Goal: Task Accomplishment & Management: Use online tool/utility

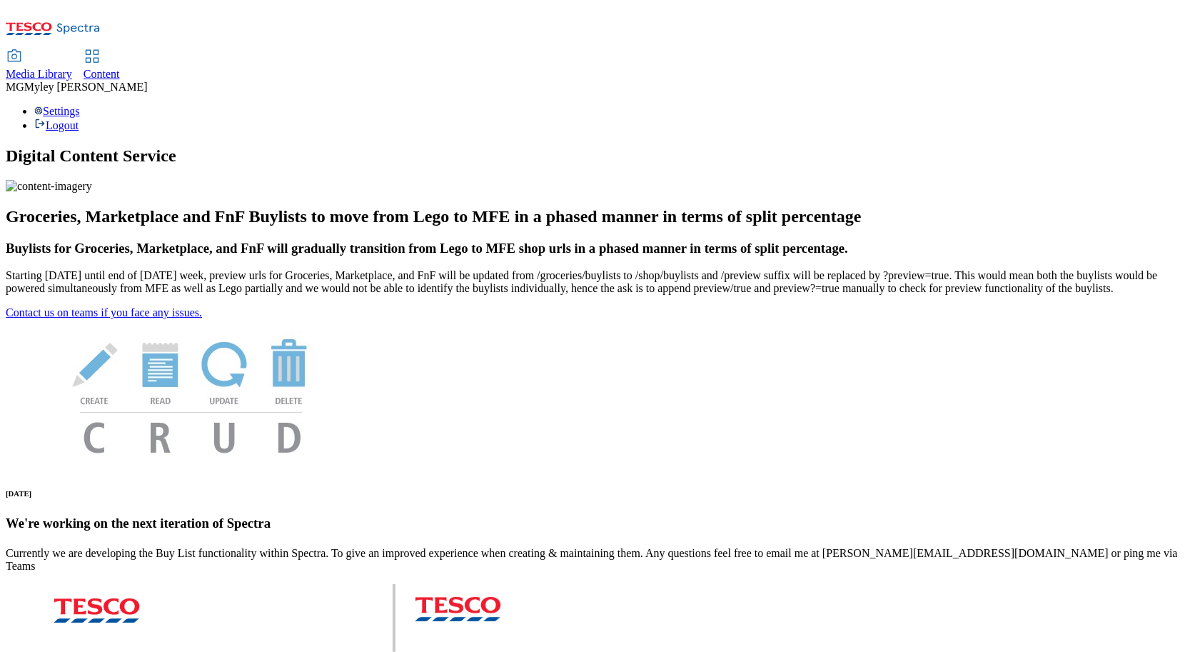
click at [233, 6] on div "Media Library Content MG Myley Grainge Lovick Settings Logout" at bounding box center [600, 69] width 1189 height 126
click at [72, 68] on span "Media Library" at bounding box center [39, 74] width 66 height 12
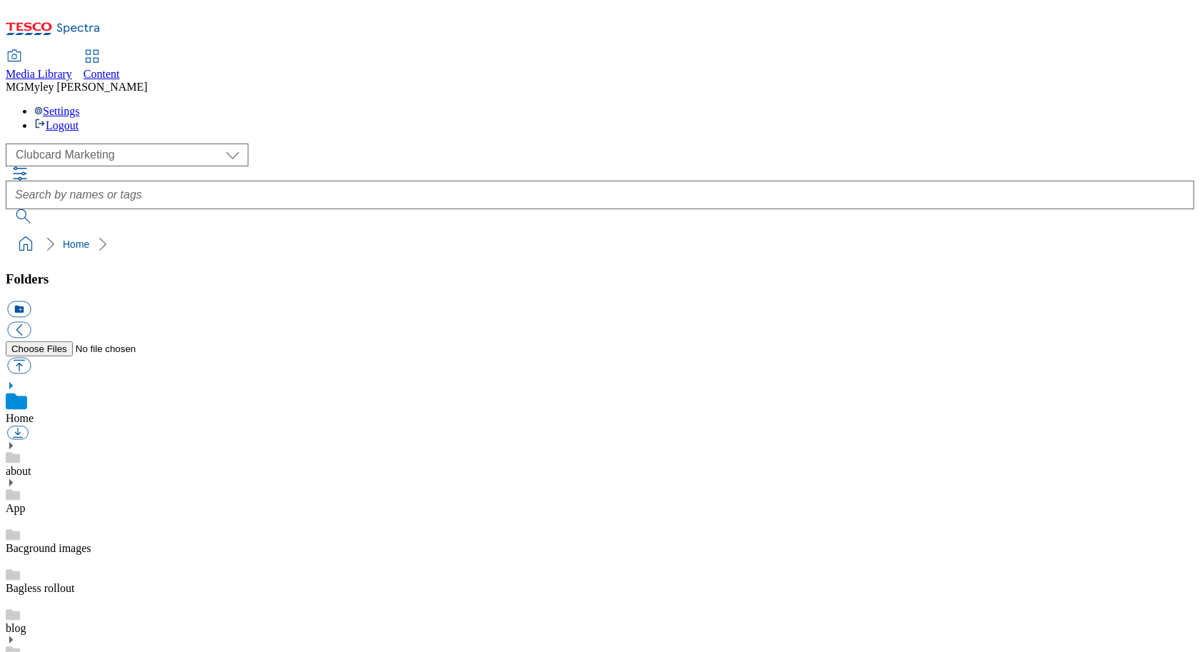
click at [120, 68] on span "Content" at bounding box center [102, 74] width 36 height 12
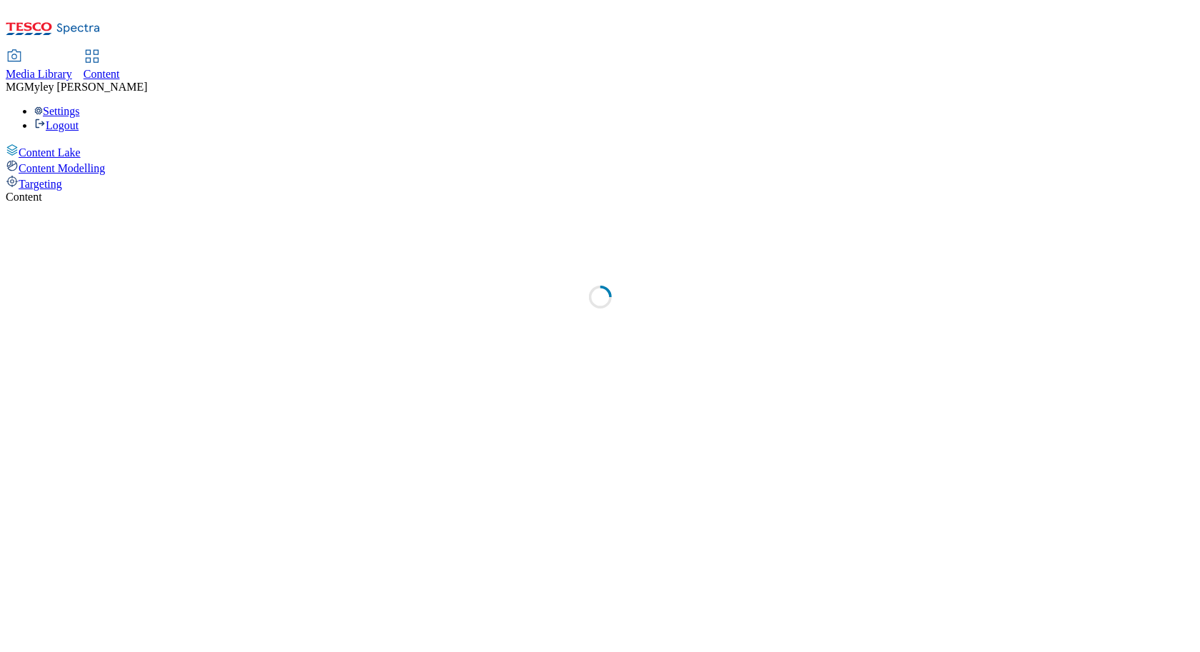
select select "ghs-uk"
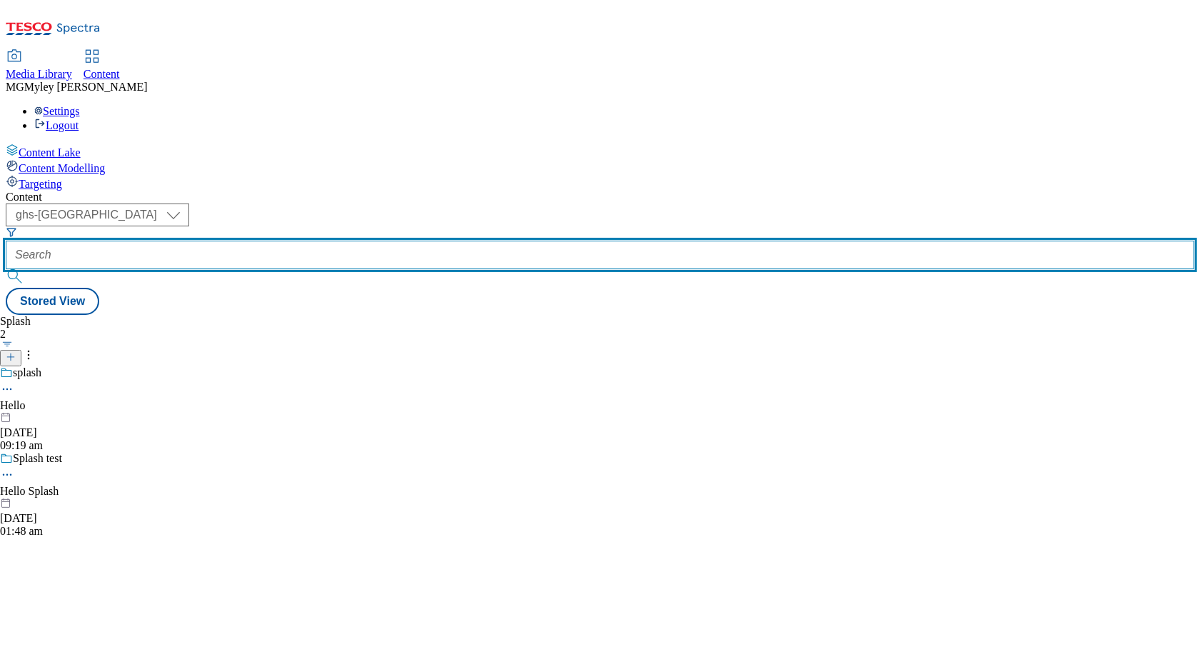
click at [333, 241] on input "text" at bounding box center [600, 255] width 1189 height 29
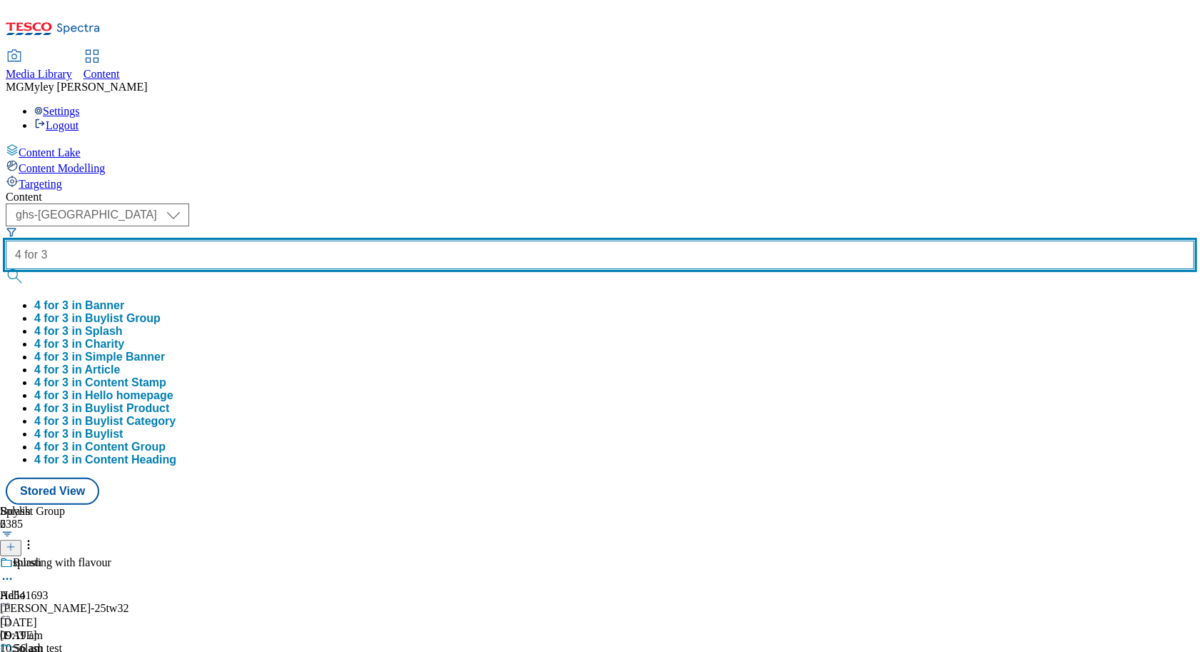
type input "4 for 3"
click at [6, 269] on button "submit" at bounding box center [16, 276] width 20 height 14
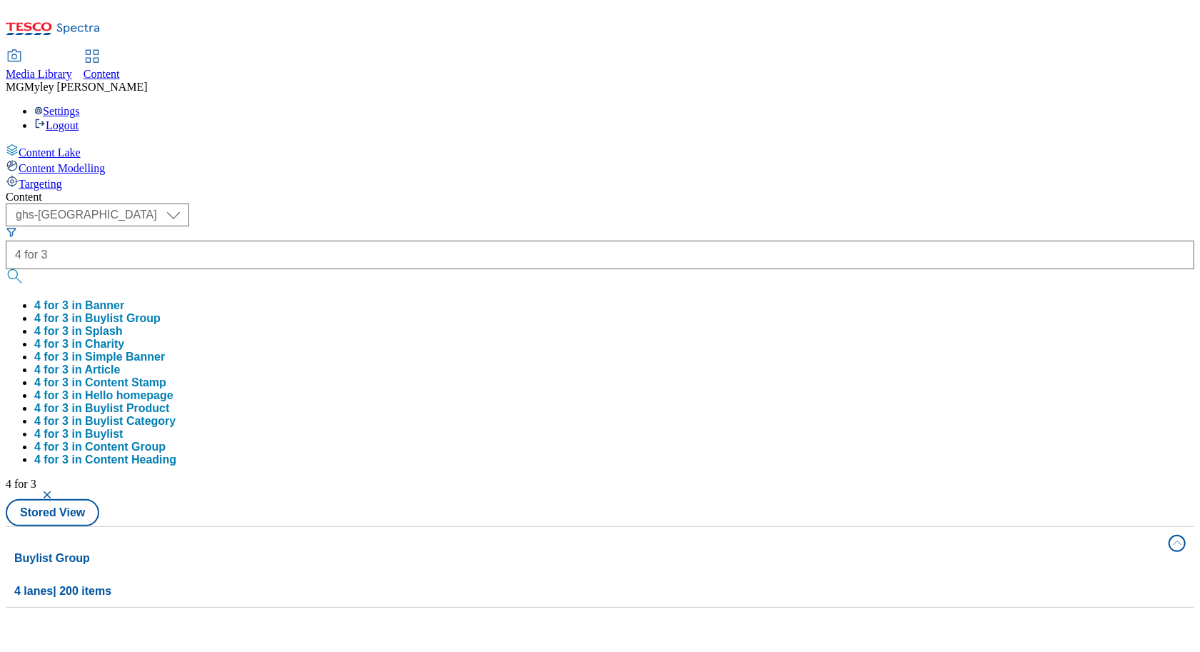
click at [475, 191] on div "Content ( optional ) ghs-roi ghs-uk ghs-uk 4 for 3 4 for 3 in Banner 4 for 3 in…" at bounding box center [600, 399] width 1189 height 417
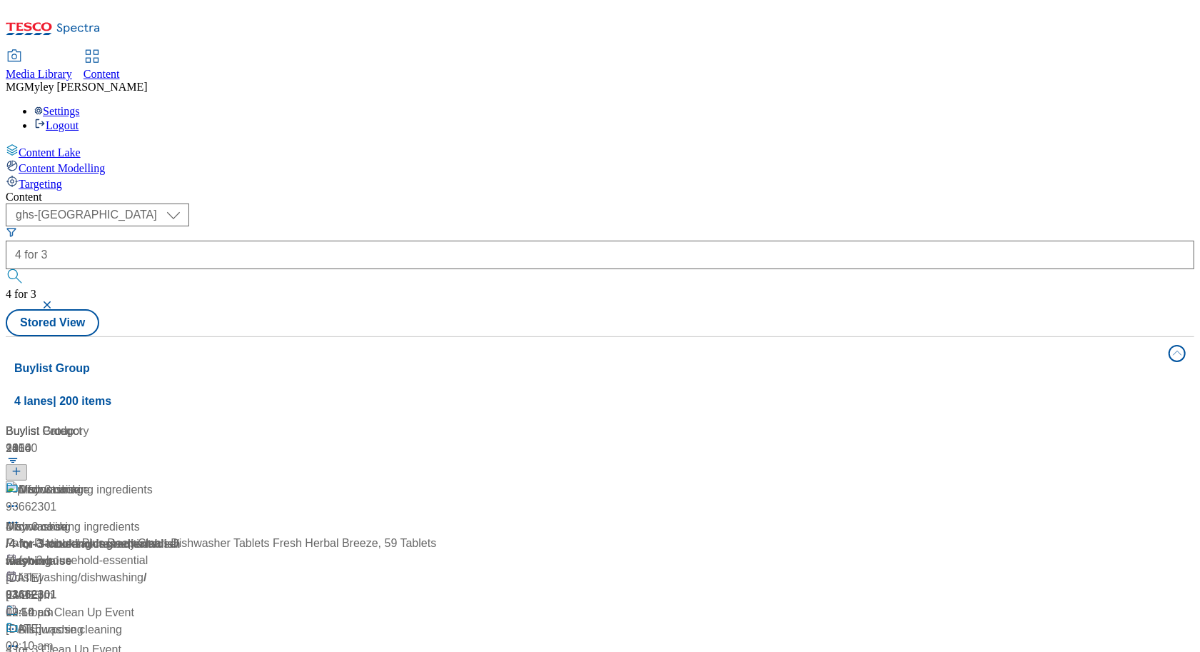
click at [157, 538] on span "/ 4-for-3-cooking-ingredients" at bounding box center [81, 544] width 151 height 12
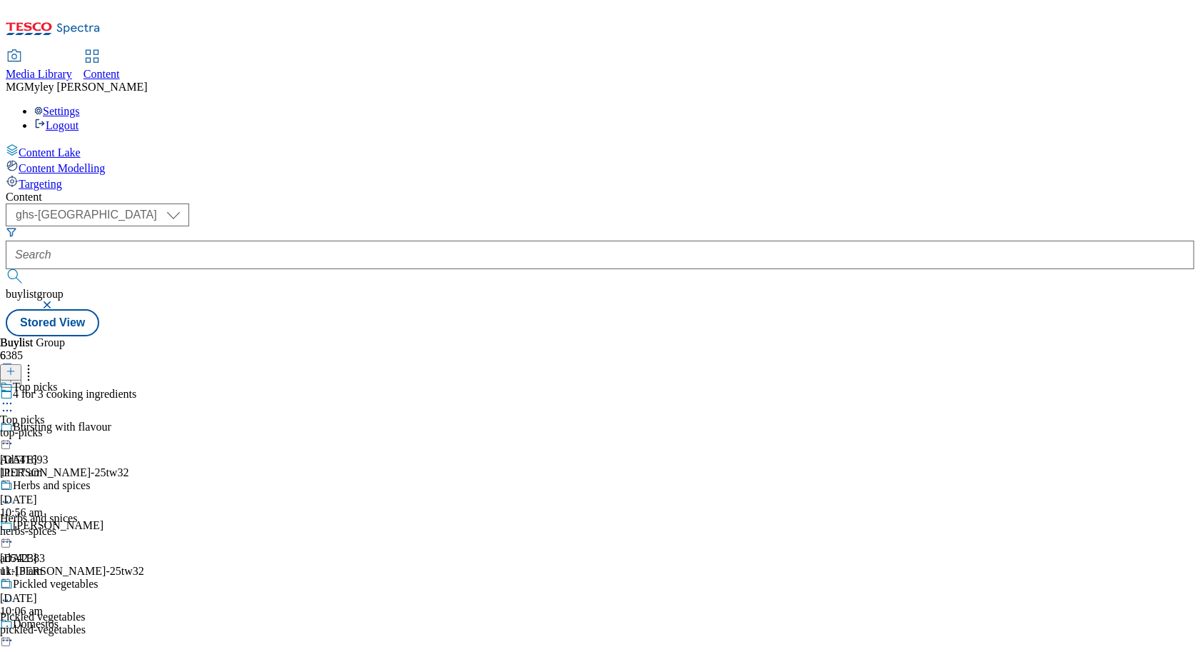
scroll to position [327, 0]
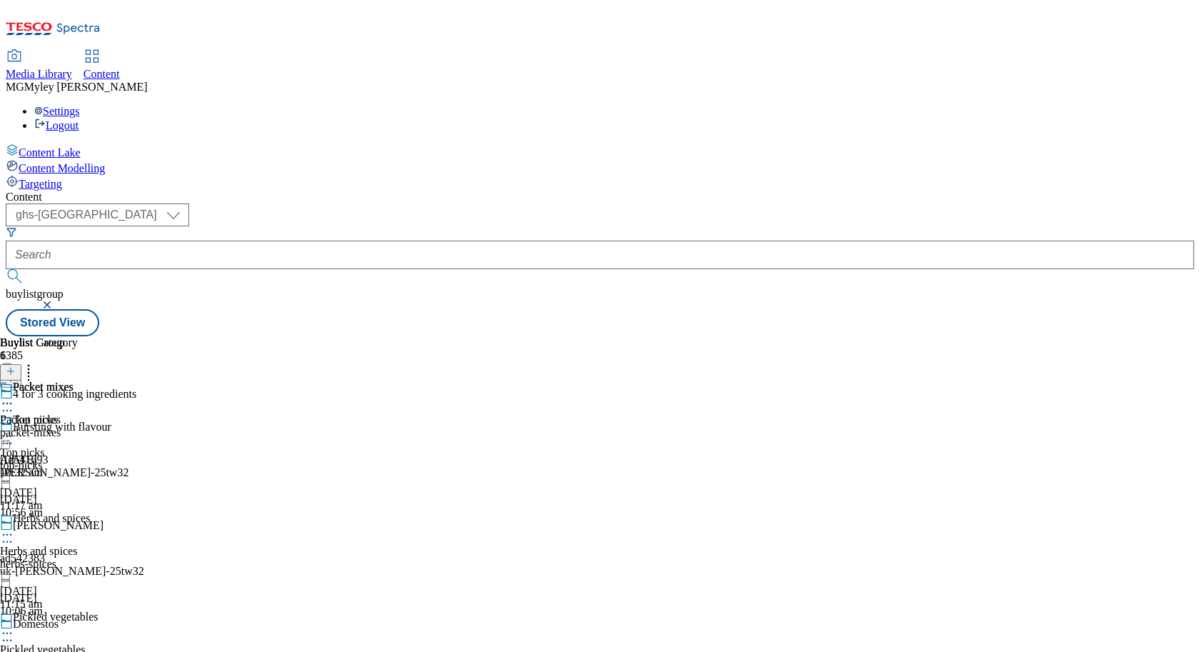
select select "evergreen"
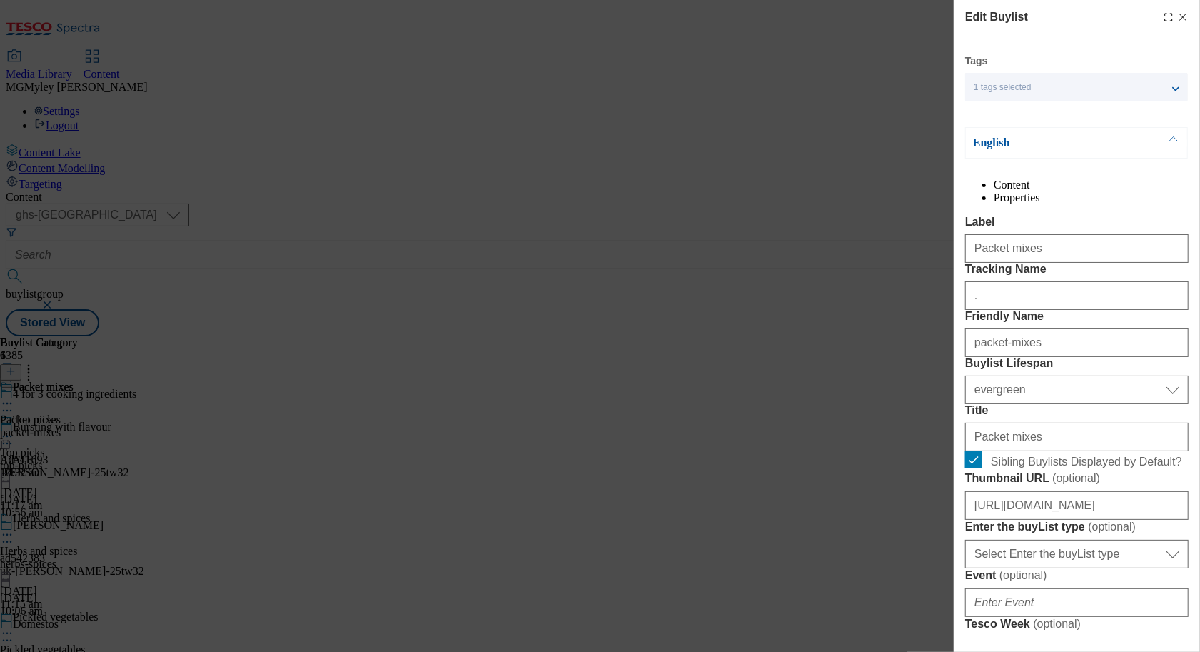
select select "Banner"
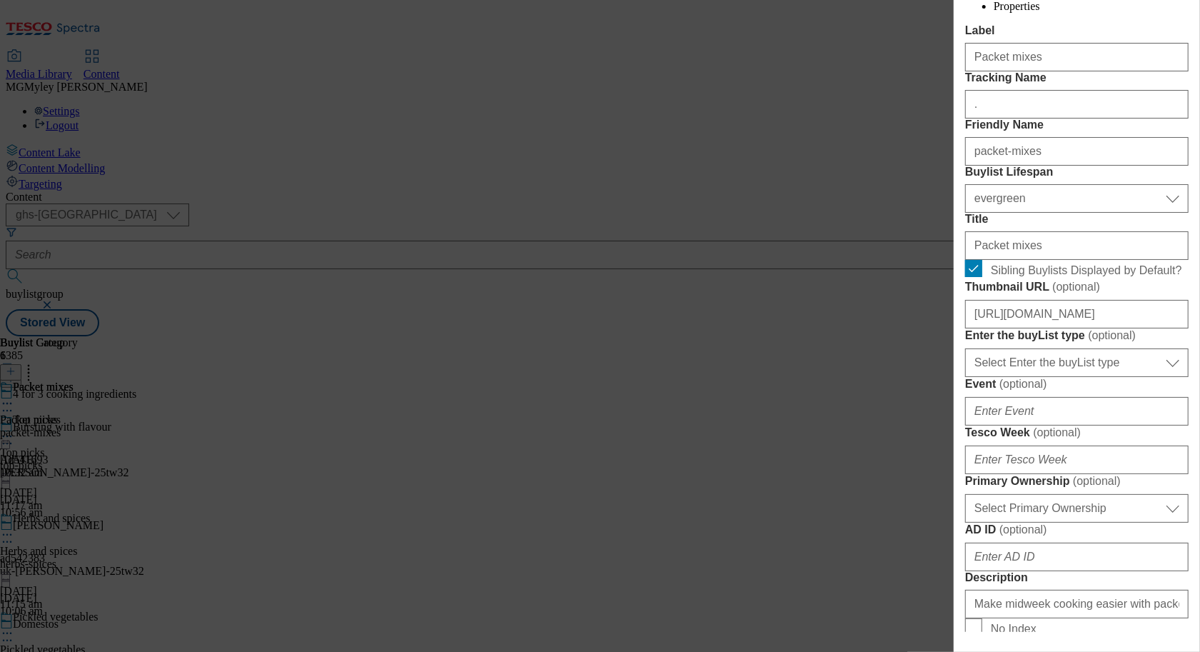
scroll to position [200, 0]
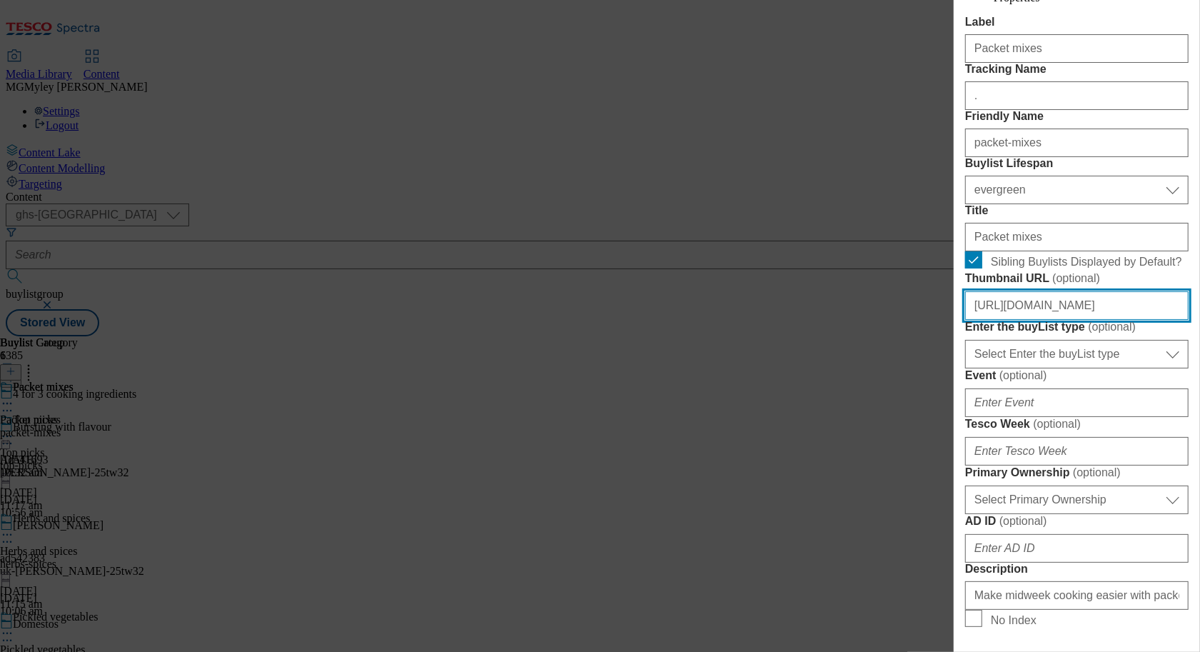
click at [1077, 320] on input "https://digitalcontent.api.tesco.com/v2/media/ghs-mktg/df48e9cb-71d6-4969-abe0-…" at bounding box center [1076, 305] width 223 height 29
paste input "80daa9e3-67a2-432a-9784-957b290a02c9/2532-GHS-BLthumb-246"
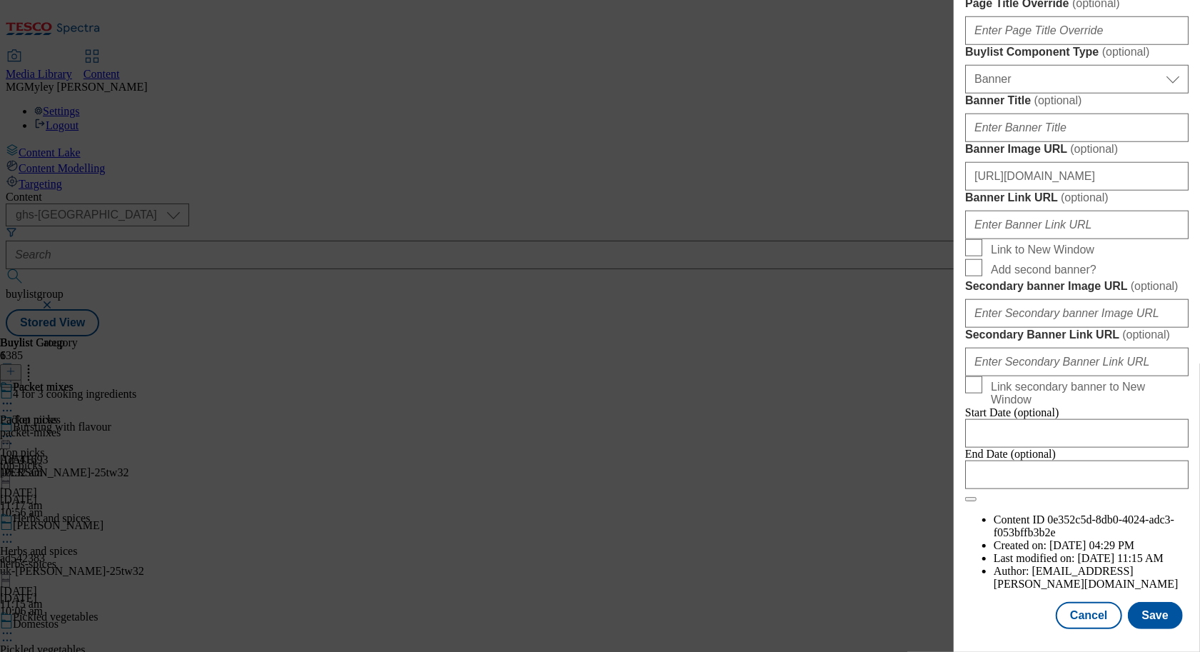
scroll to position [1414, 0]
type input "https://digitalcontent.api.tesco.com/v2/media/ghs-mktg/80daa9e3-67a2-432a-9784-…"
click at [1164, 613] on button "Save" at bounding box center [1155, 615] width 55 height 27
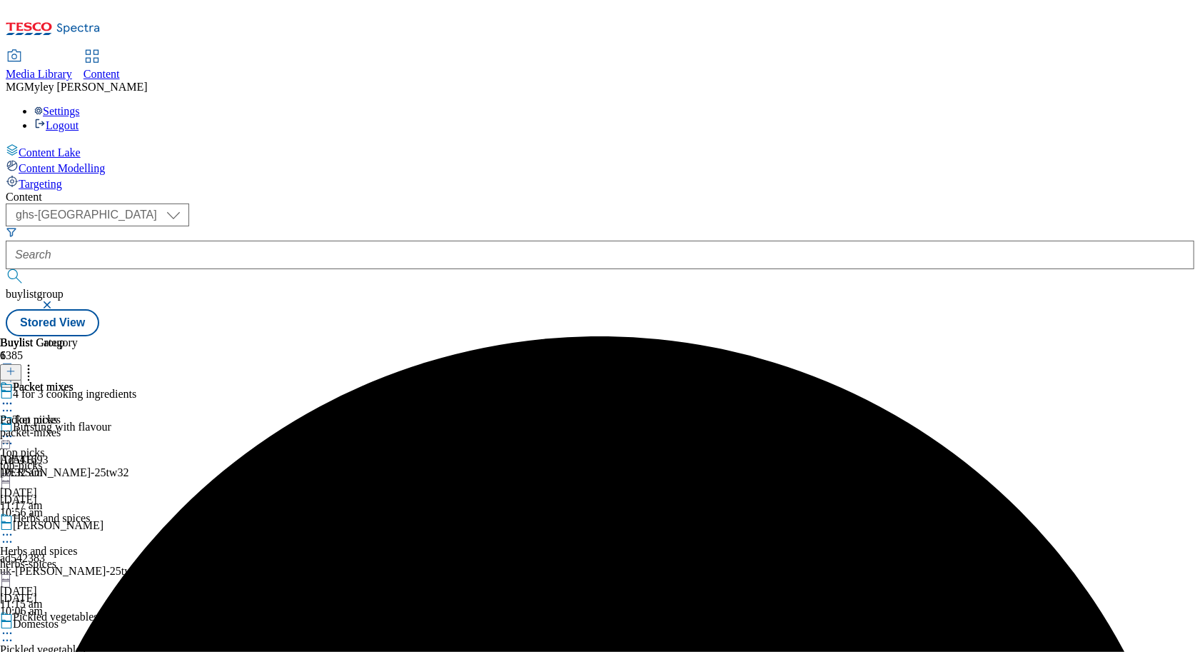
click at [14, 396] on icon at bounding box center [7, 403] width 14 height 14
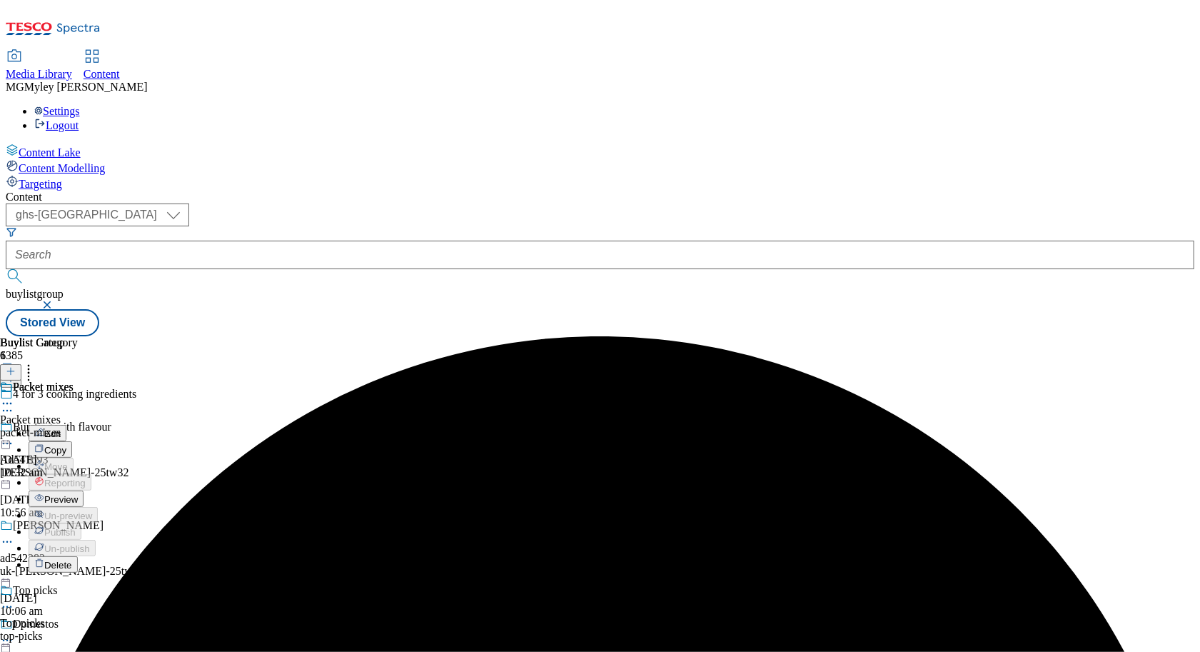
click at [78, 494] on span "Preview" at bounding box center [61, 499] width 34 height 11
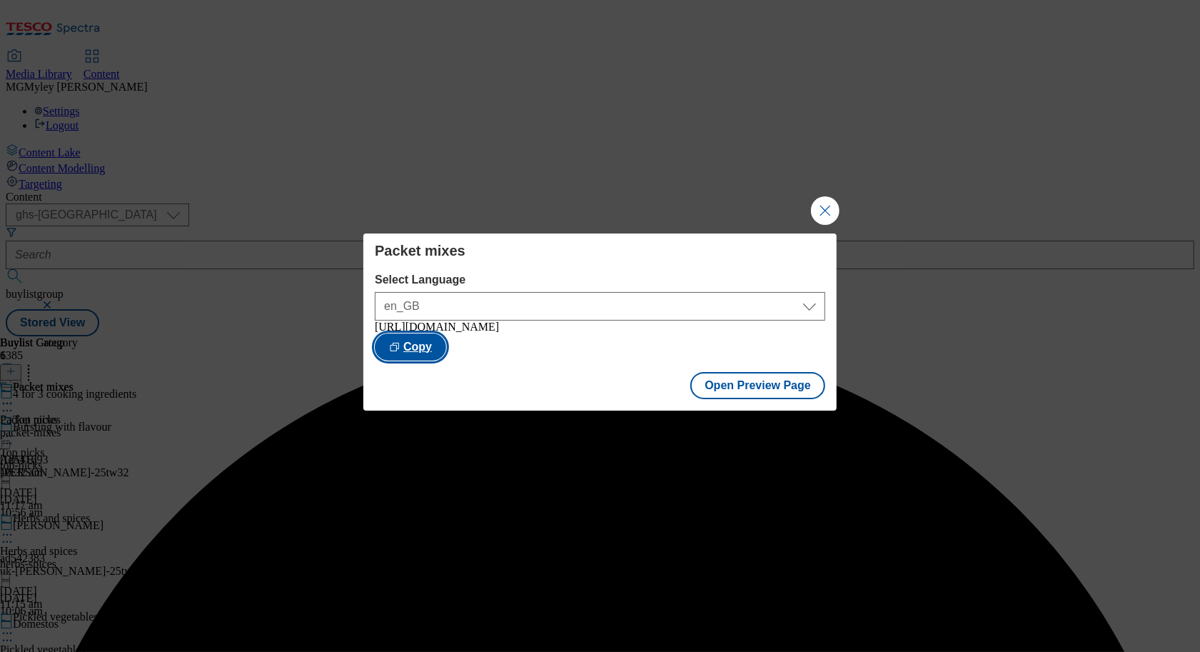
click at [446, 333] on button "Copy" at bounding box center [410, 346] width 71 height 27
click at [793, 388] on button "Open Preview Page" at bounding box center [757, 385] width 135 height 27
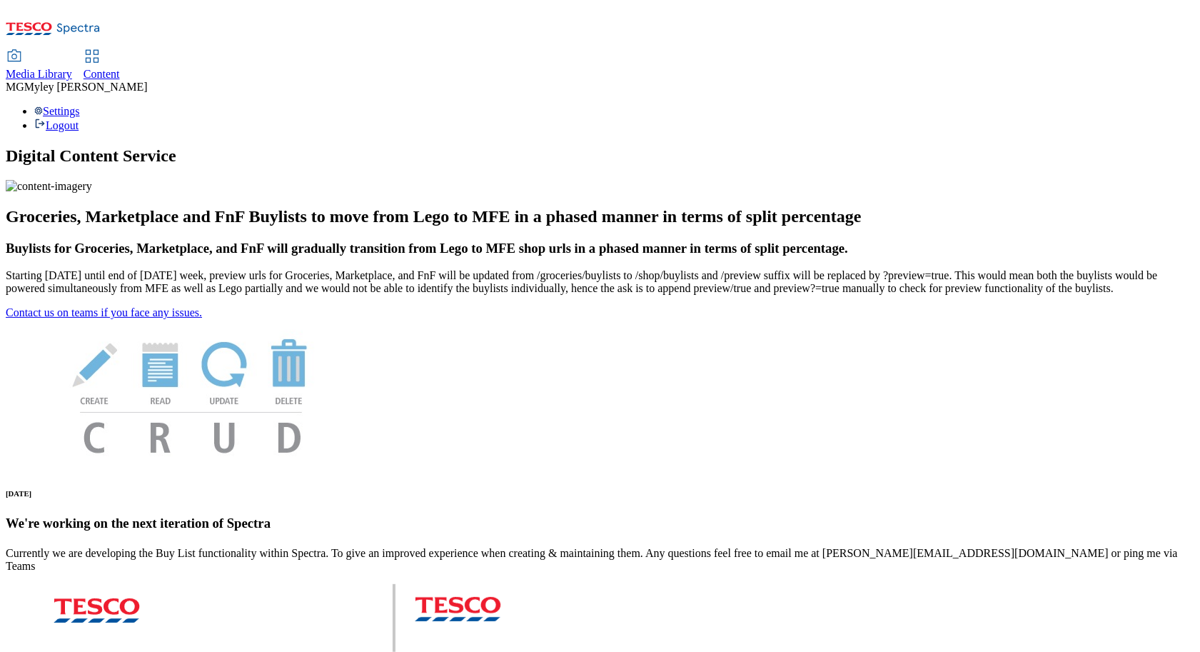
click at [72, 51] on link "Media Library" at bounding box center [39, 66] width 66 height 30
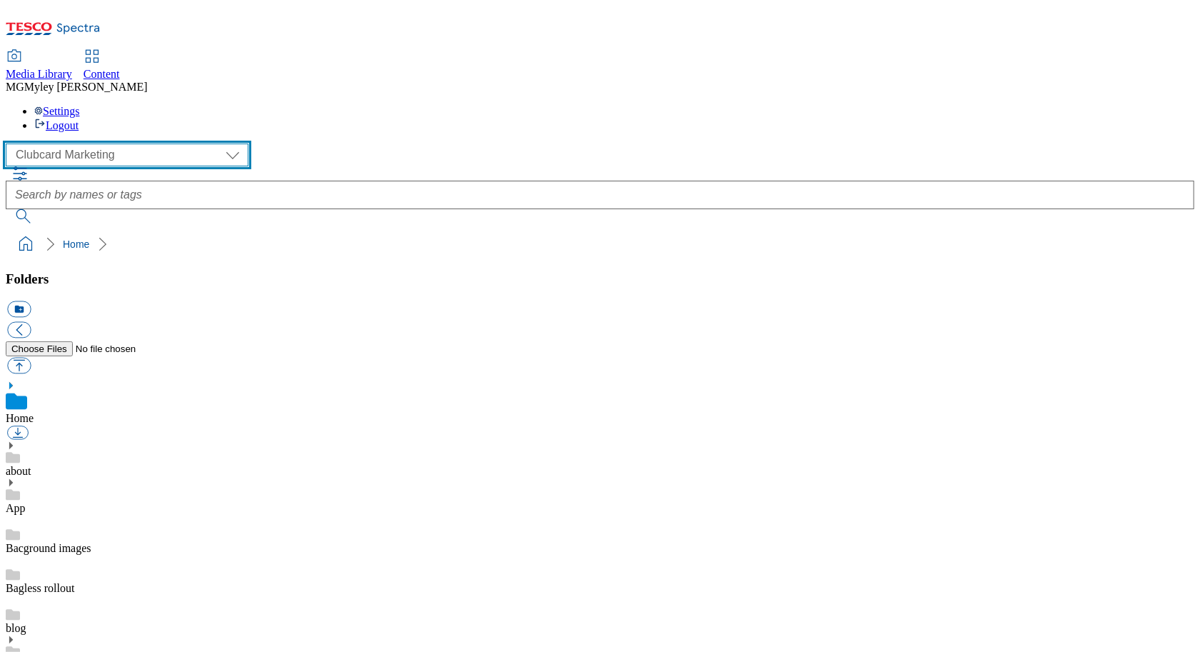
click at [111, 144] on select "Clubcard Marketing Dotcom UK GHS Marketing UK GHS ROI iGHS Marketing CE MCA CZ …" at bounding box center [127, 155] width 243 height 23
select select "flare-ghs-mktg"
